Goal: Go to known website: Access a specific website the user already knows

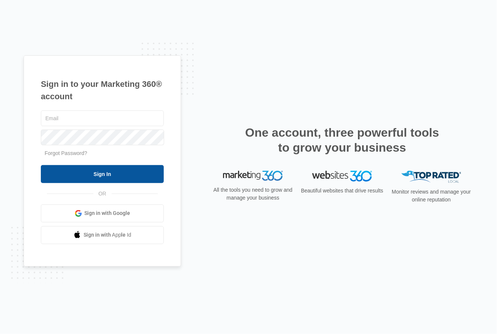
type input "[EMAIL_ADDRESS][DOMAIN_NAME]"
click at [102, 175] on input "Sign In" at bounding box center [102, 174] width 123 height 18
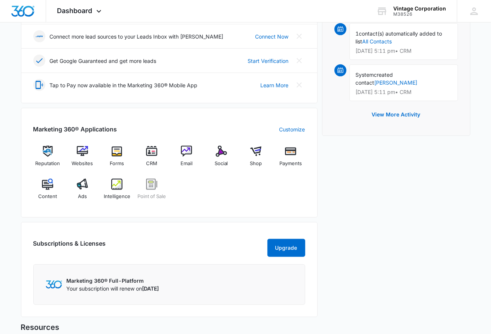
scroll to position [215, 0]
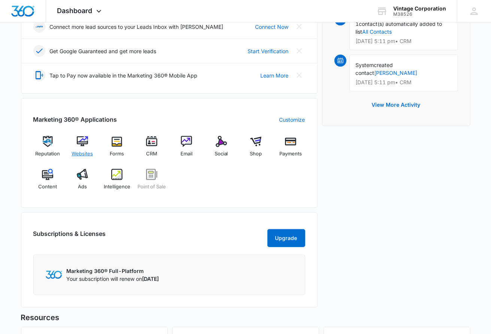
click at [90, 152] on span "Websites" at bounding box center [82, 153] width 21 height 7
